Goal: Check status

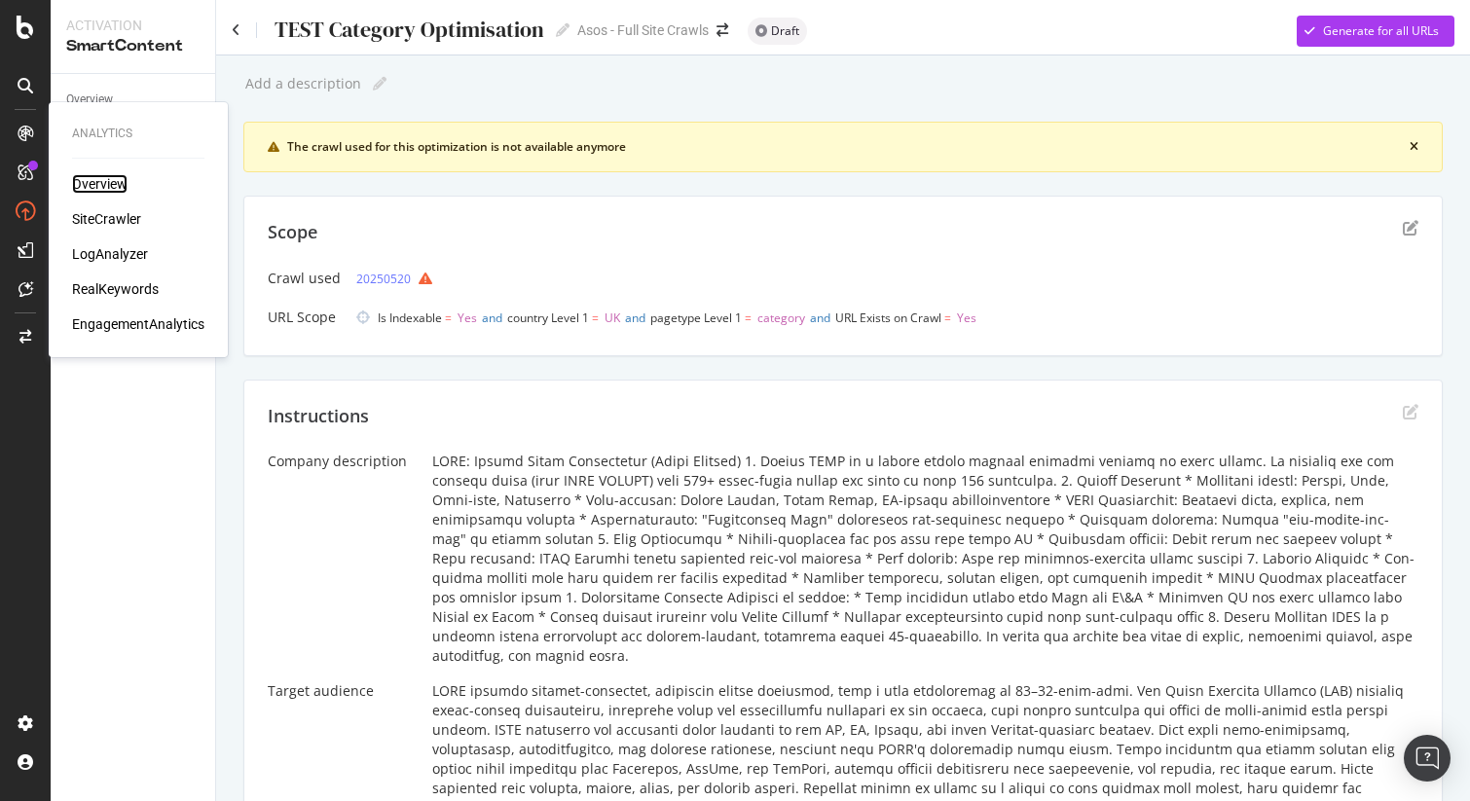
click at [99, 178] on div "Overview" at bounding box center [99, 183] width 55 height 19
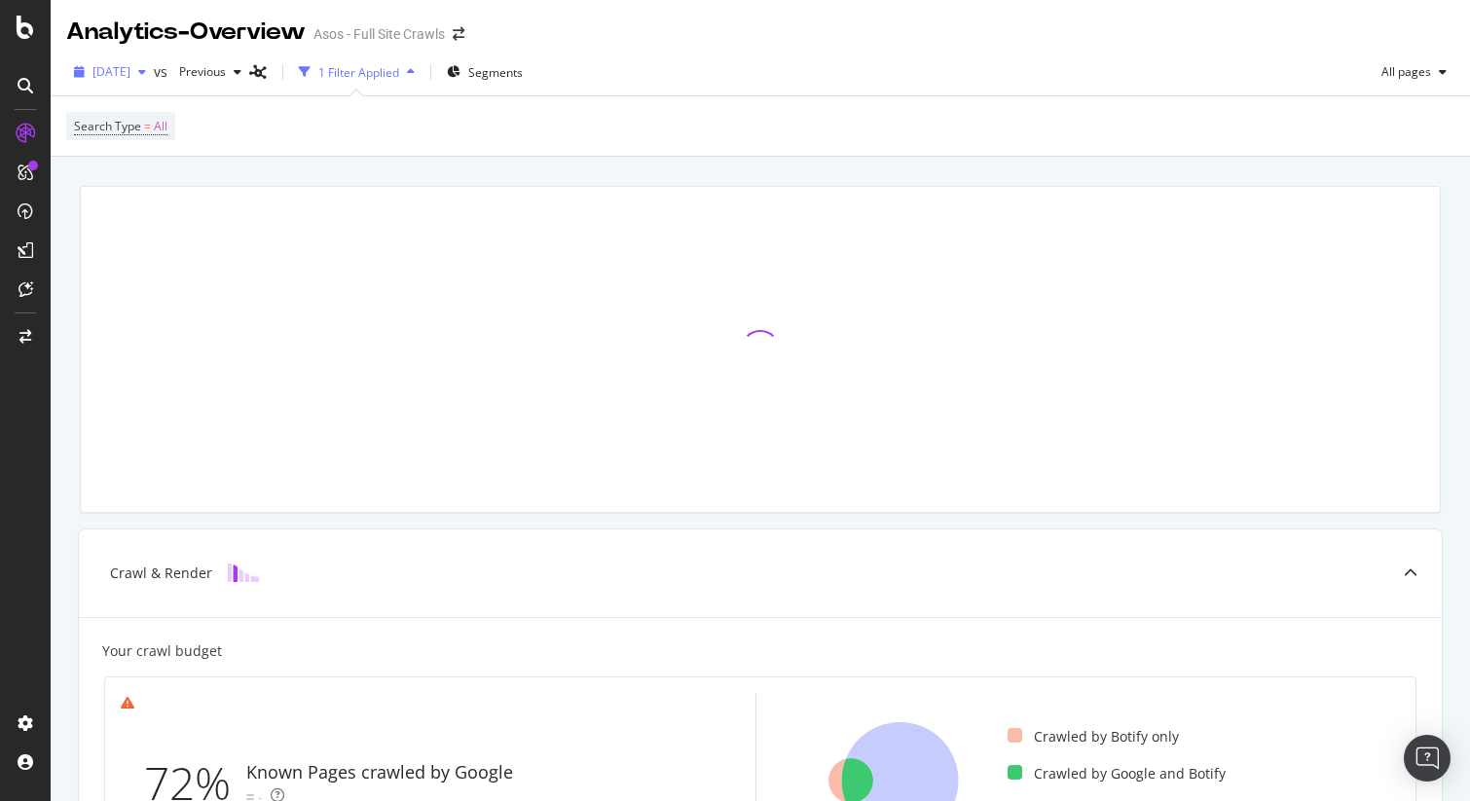
click at [130, 65] on span "[DATE]" at bounding box center [111, 71] width 38 height 17
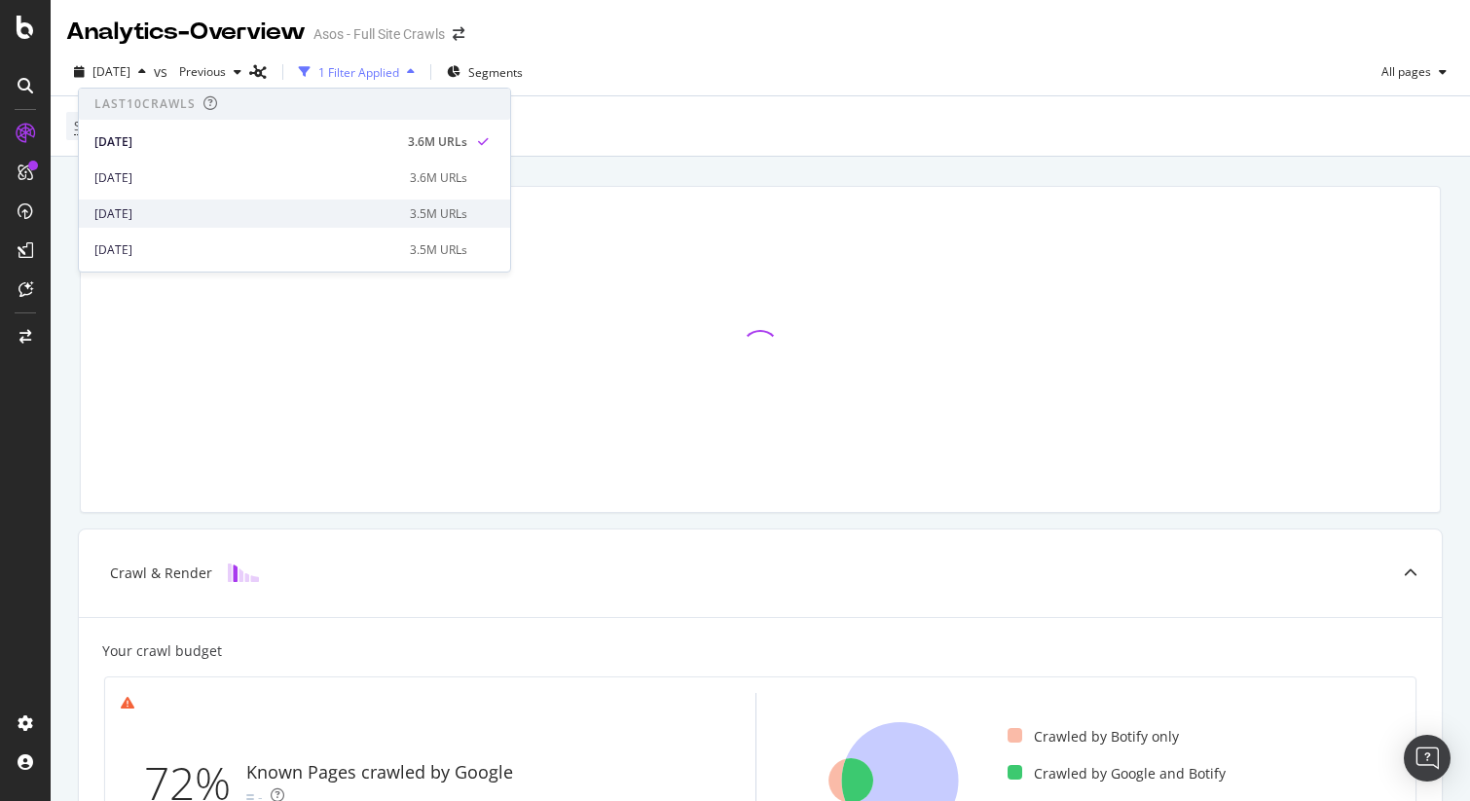
click at [155, 202] on div "[DATE] 3.5M URLs" at bounding box center [294, 214] width 431 height 28
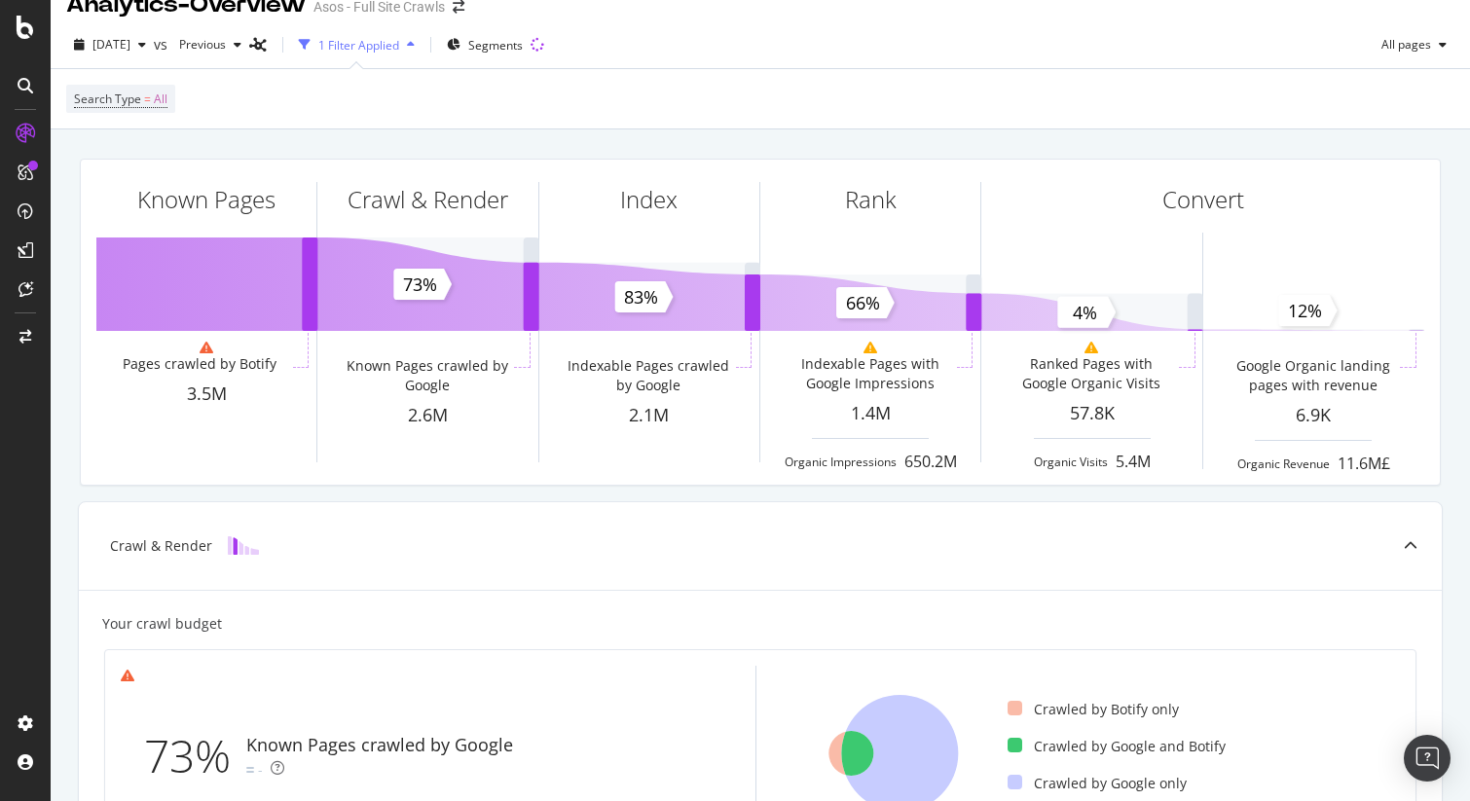
scroll to position [27, 0]
